Goal: Information Seeking & Learning: Learn about a topic

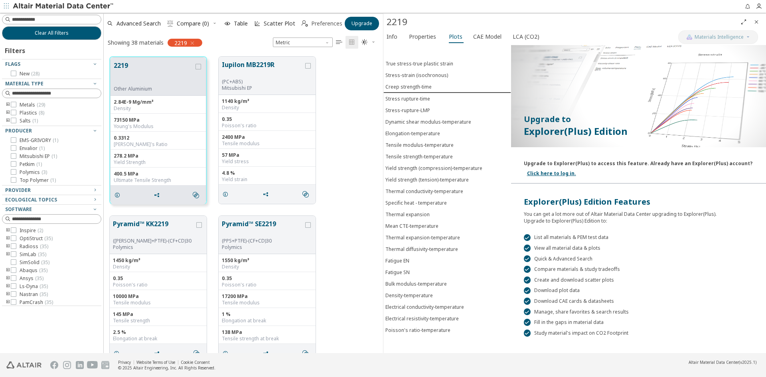
click at [331, 24] on span "Preferences" at bounding box center [326, 24] width 31 height 6
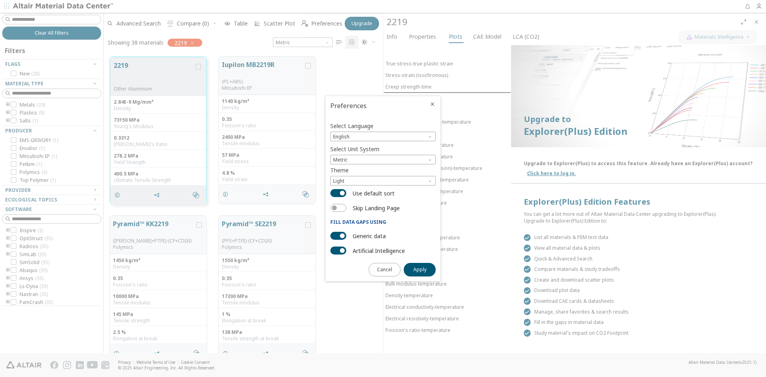
click at [433, 103] on icon "Close" at bounding box center [432, 104] width 6 height 6
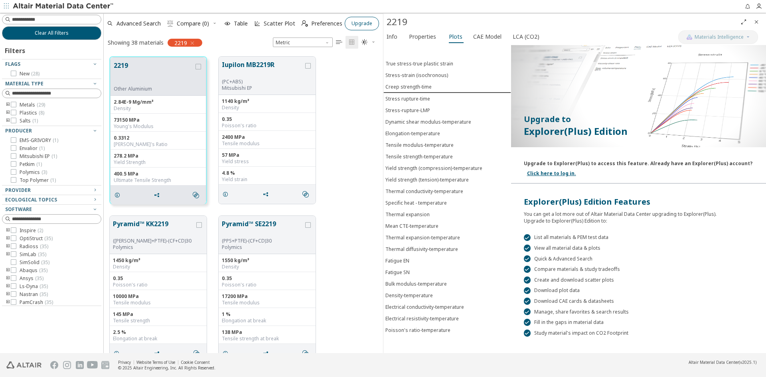
click at [368, 20] on button "Upgrade" at bounding box center [362, 24] width 34 height 14
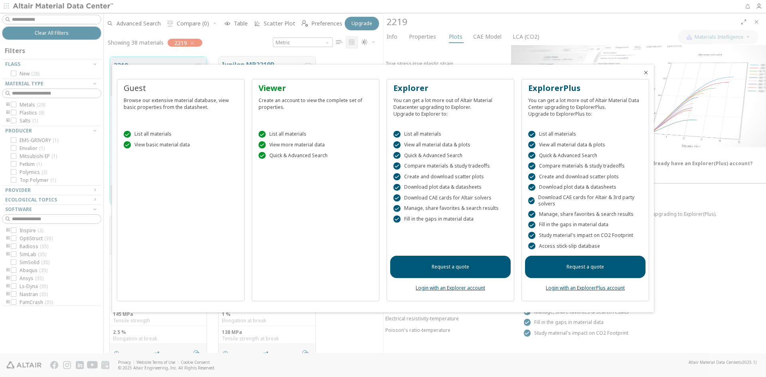
click at [567, 289] on link "Login with an ExplorerPlus account" at bounding box center [585, 287] width 79 height 7
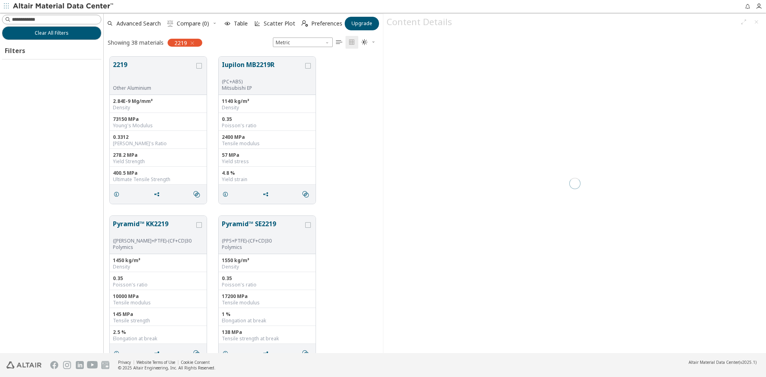
scroll to position [296, 273]
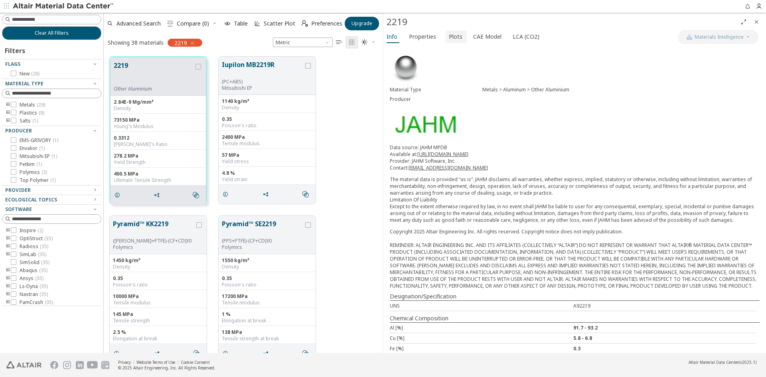
click at [454, 39] on span "Plots" at bounding box center [456, 36] width 14 height 13
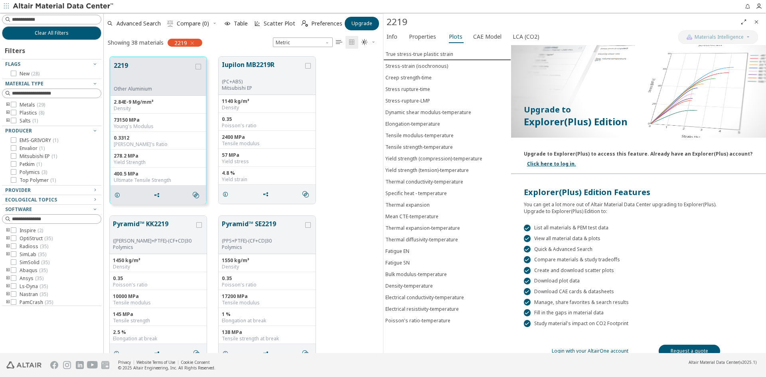
scroll to position [19, 0]
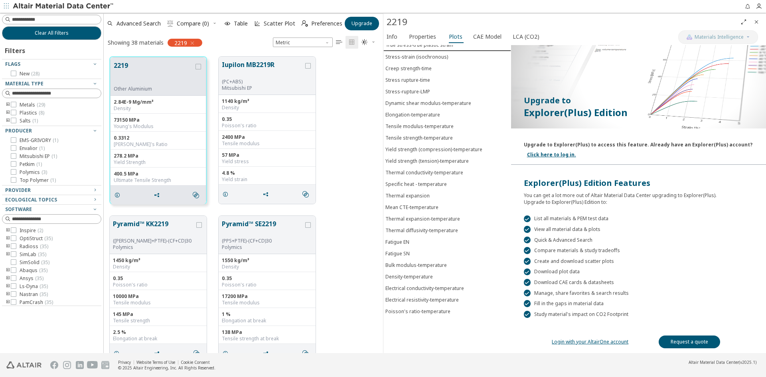
click at [596, 342] on link "Login with your AltairOne account" at bounding box center [590, 341] width 77 height 7
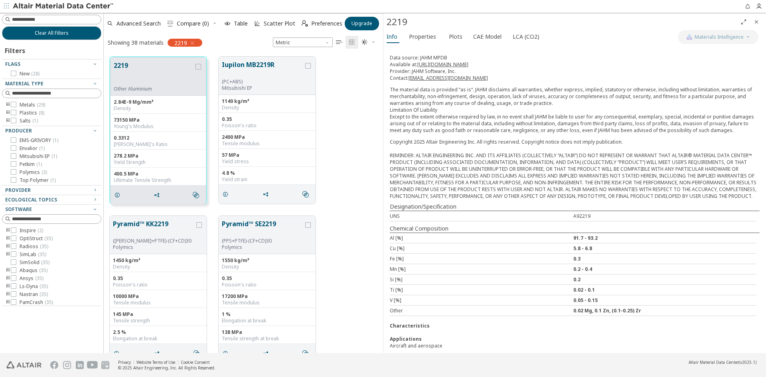
scroll to position [104, 0]
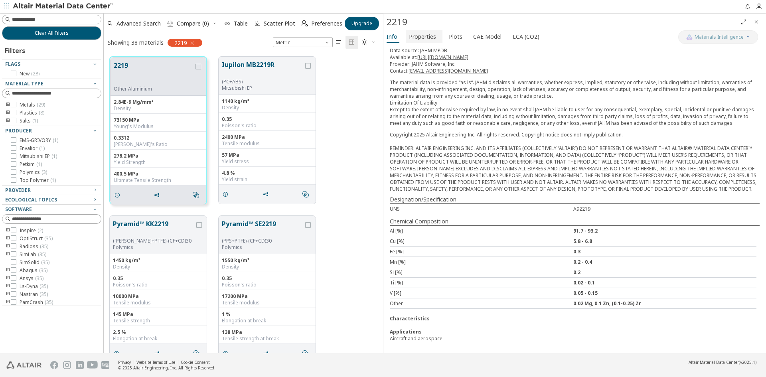
click at [422, 38] on span "Properties" at bounding box center [422, 36] width 27 height 13
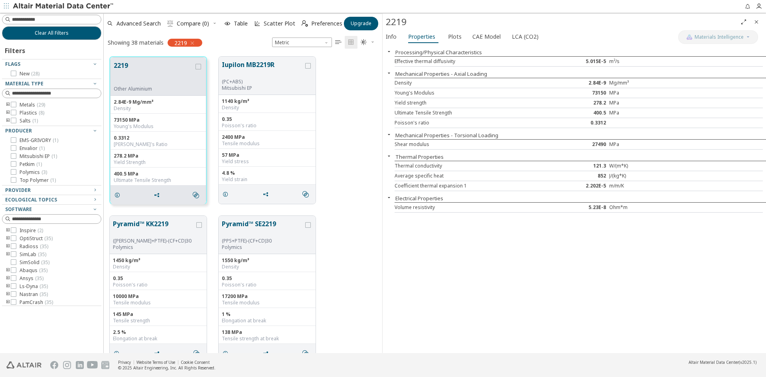
scroll to position [296, 272]
drag, startPoint x: 381, startPoint y: 75, endPoint x: 380, endPoint y: 82, distance: 7.3
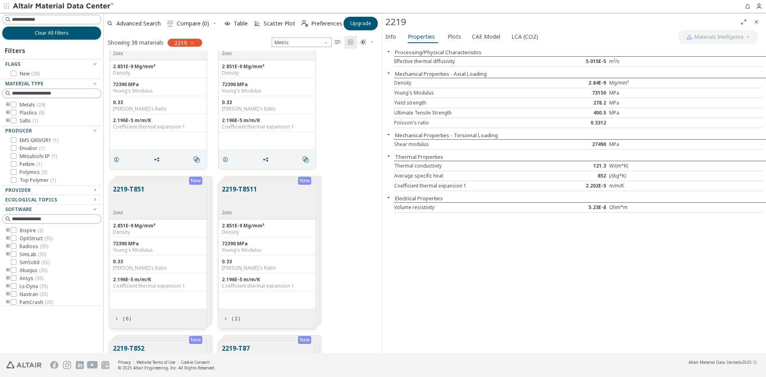
scroll to position [673, 0]
click at [51, 19] on input at bounding box center [56, 20] width 89 height 8
click at [190, 43] on icon "button" at bounding box center [192, 43] width 6 height 6
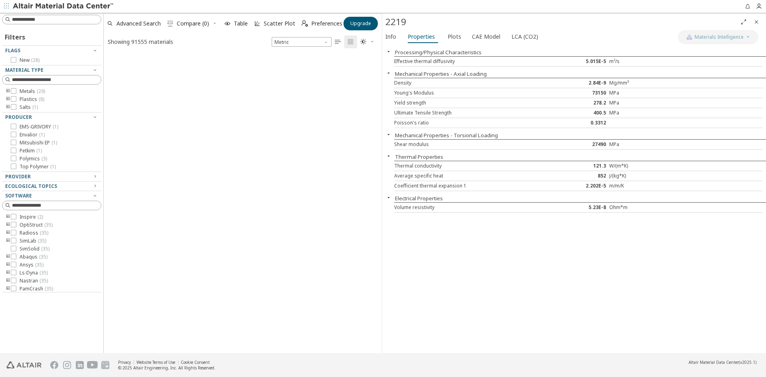
scroll to position [298, 272]
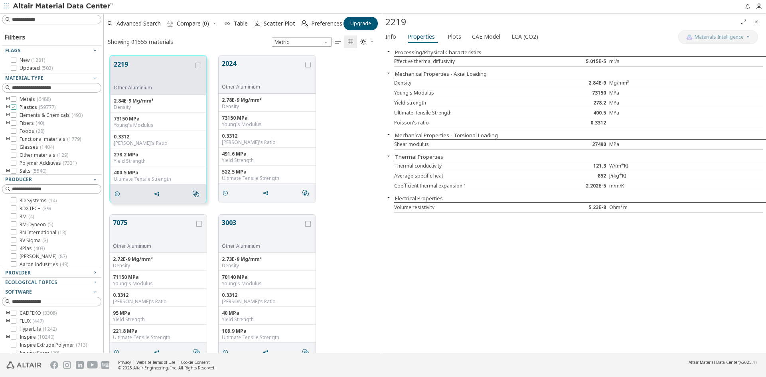
click at [16, 107] on div at bounding box center [14, 107] width 6 height 6
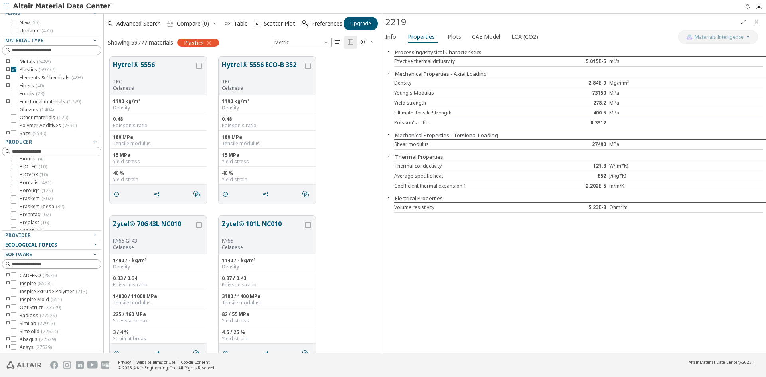
click at [92, 243] on icon "button" at bounding box center [95, 244] width 6 height 6
click at [92, 235] on icon "button" at bounding box center [95, 235] width 6 height 6
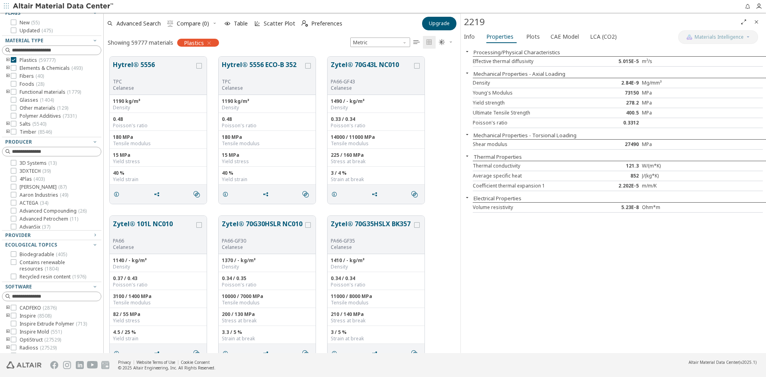
scroll to position [296, 351]
drag, startPoint x: 381, startPoint y: 66, endPoint x: 460, endPoint y: 75, distance: 79.5
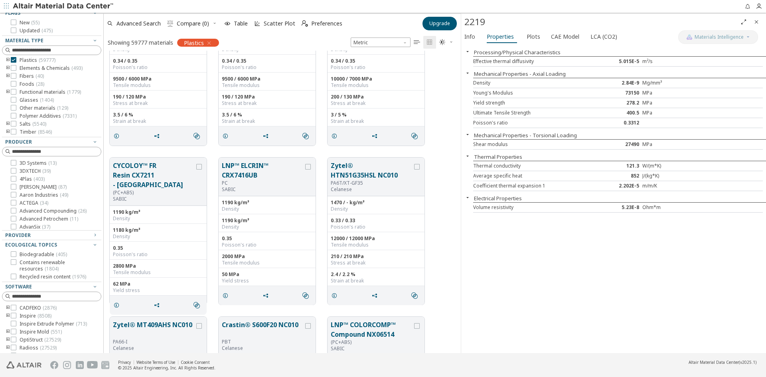
scroll to position [1802, 0]
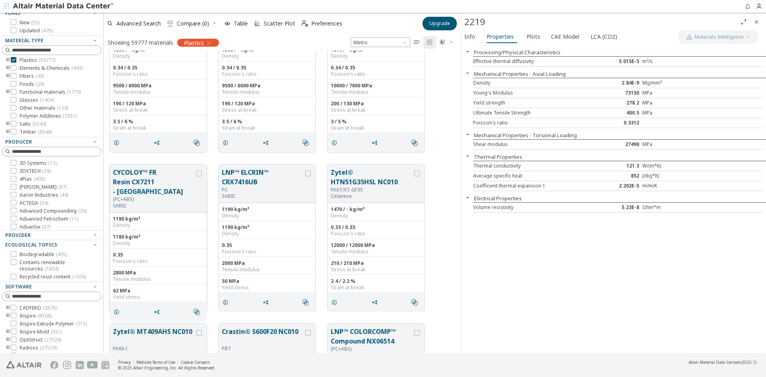
click at [162, 178] on button "CYCOLOY™ FR Resin CX7211 - [GEOGRAPHIC_DATA]" at bounding box center [154, 182] width 82 height 29
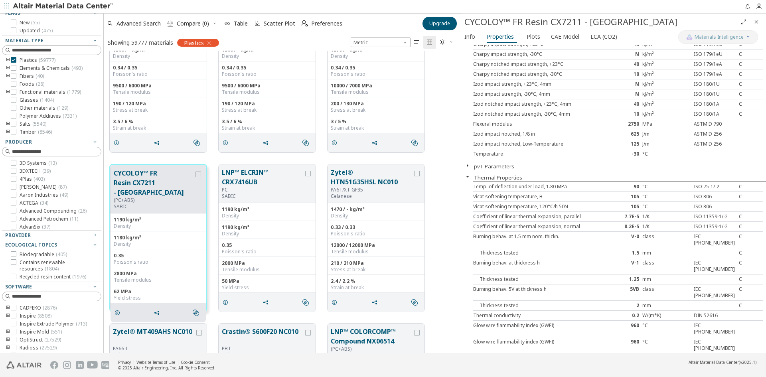
scroll to position [319, 0]
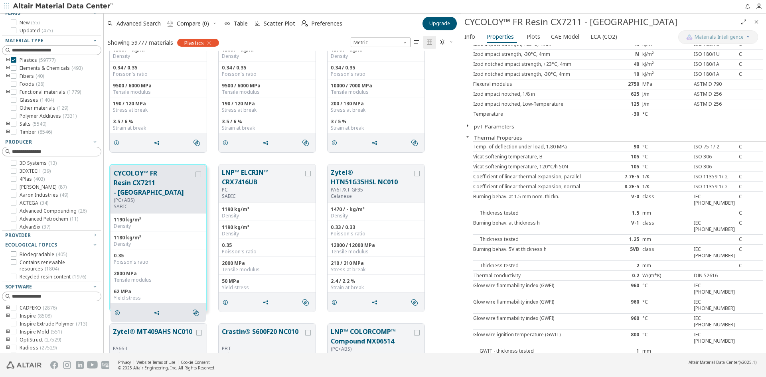
click at [603, 179] on div "7.7E-5" at bounding box center [618, 177] width 48 height 6
click at [603, 186] on div "8.2E-5" at bounding box center [618, 186] width 48 height 6
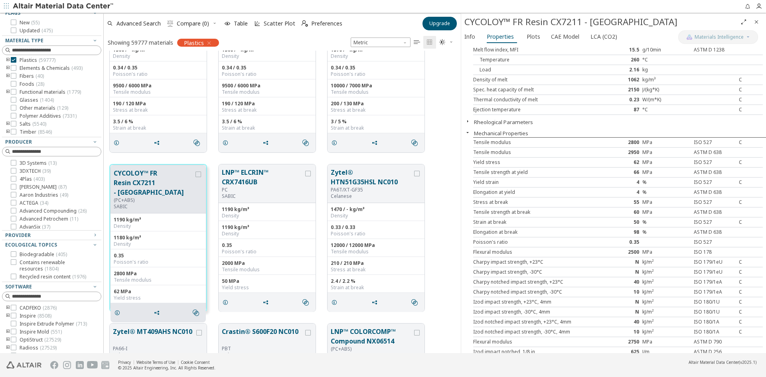
scroll to position [0, 0]
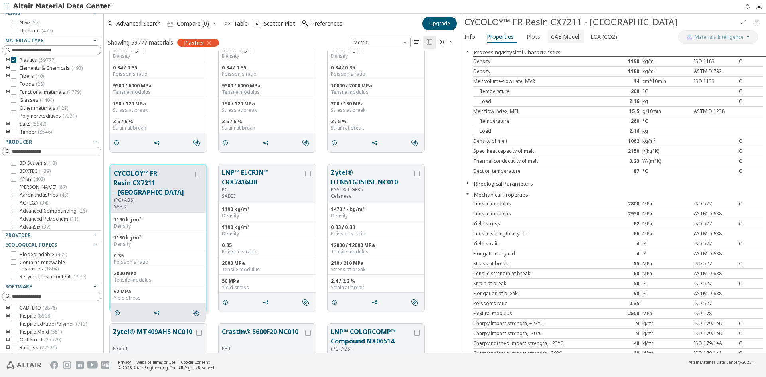
click at [554, 33] on span "CAE Model" at bounding box center [565, 36] width 28 height 13
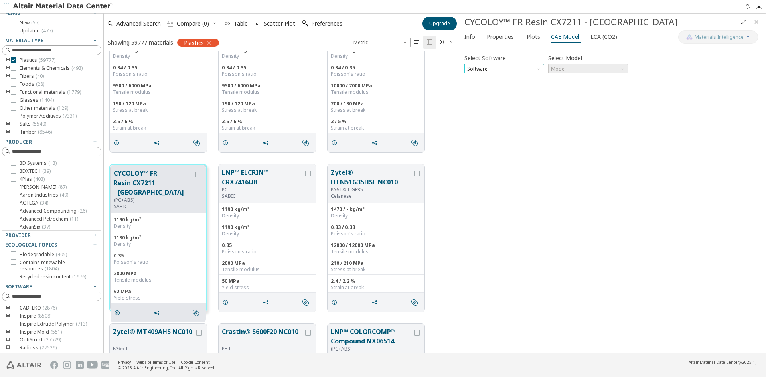
click at [535, 67] on span "Software" at bounding box center [504, 69] width 80 height 10
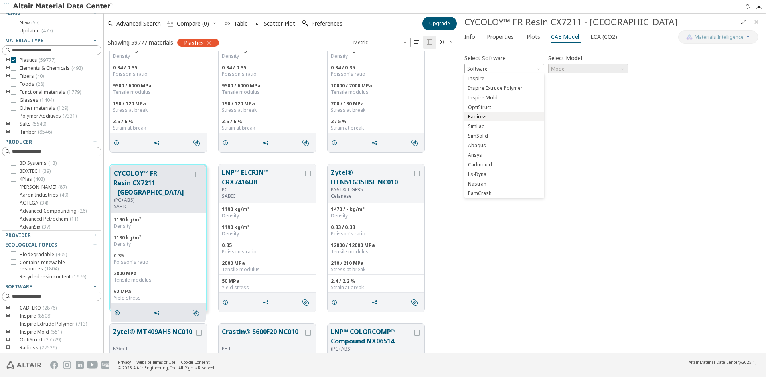
click at [506, 119] on span "Radioss" at bounding box center [503, 117] width 73 height 6
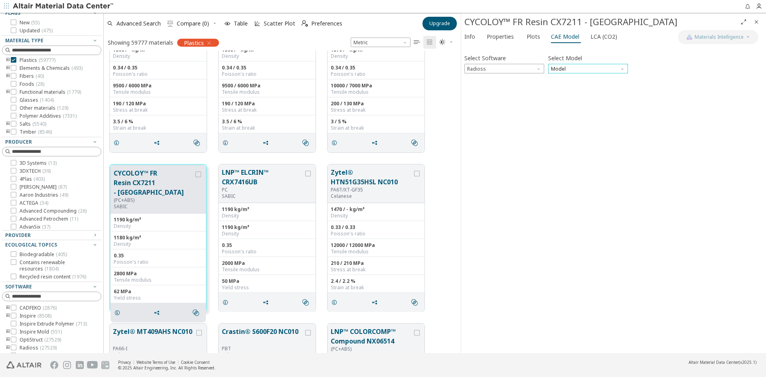
click at [588, 70] on span "Model" at bounding box center [588, 69] width 80 height 10
click at [572, 78] on span "Law1" at bounding box center [587, 79] width 73 height 6
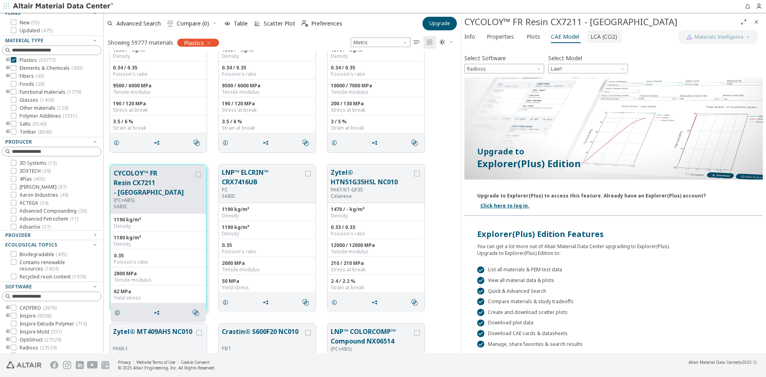
click at [596, 36] on span "LCA (CO2)" at bounding box center [603, 36] width 27 height 13
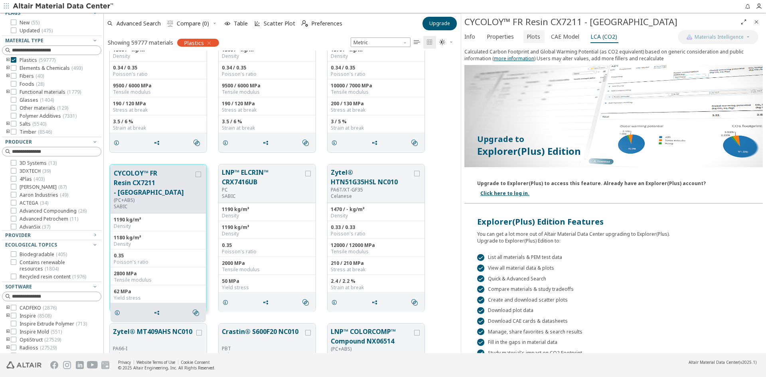
click at [533, 37] on span "Plots" at bounding box center [534, 36] width 14 height 13
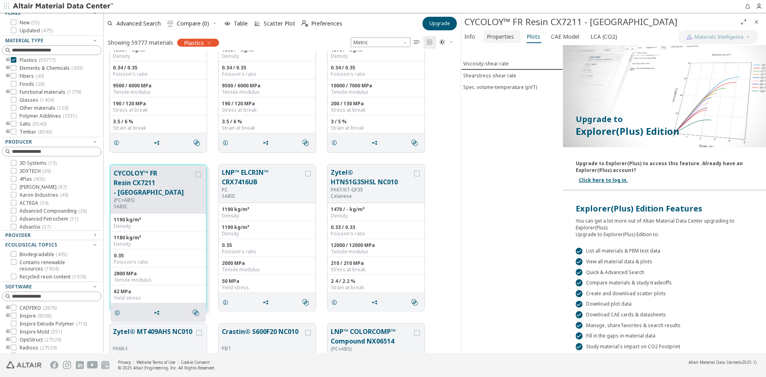
click at [495, 36] on span "Properties" at bounding box center [500, 36] width 27 height 13
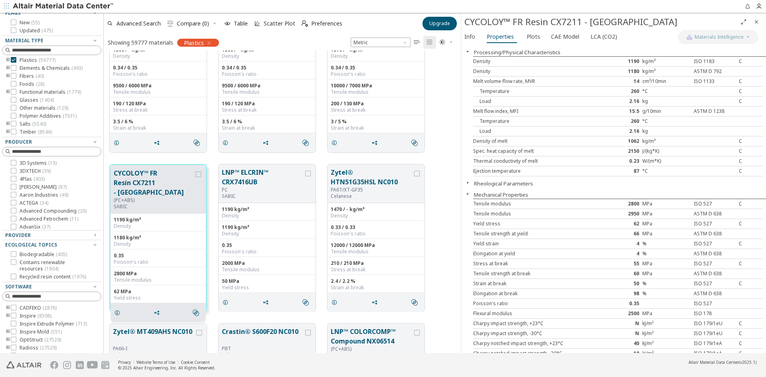
click at [209, 43] on icon "button" at bounding box center [209, 43] width 6 height 6
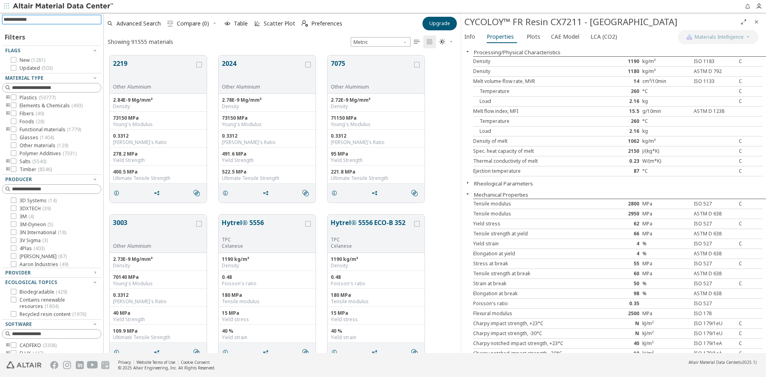
click at [43, 18] on input at bounding box center [53, 19] width 98 height 9
click at [755, 24] on icon "Close" at bounding box center [756, 22] width 6 height 6
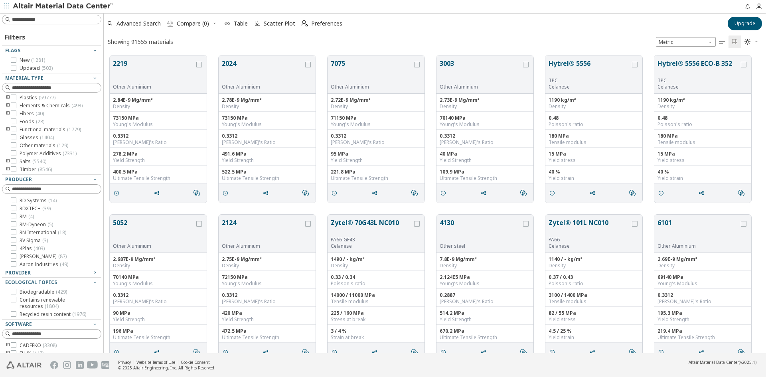
scroll to position [298, 656]
